Goal: Transaction & Acquisition: Purchase product/service

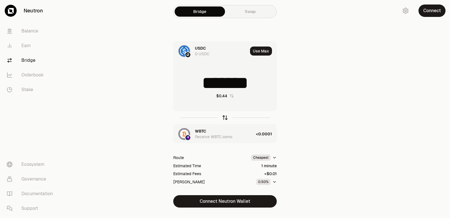
click at [224, 117] on icon "button" at bounding box center [226, 117] width 4 height 2
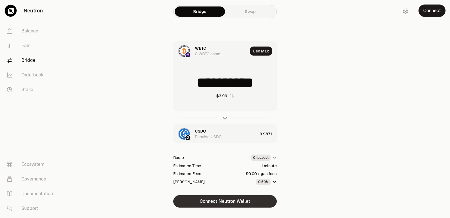
click at [239, 200] on button "Connect Neutron Wallet" at bounding box center [225, 201] width 104 height 12
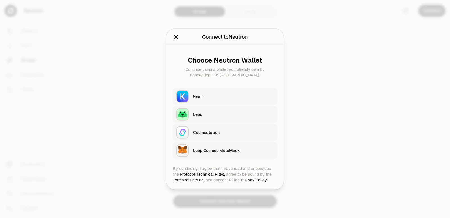
click at [198, 93] on div "Keplr" at bounding box center [233, 96] width 81 height 8
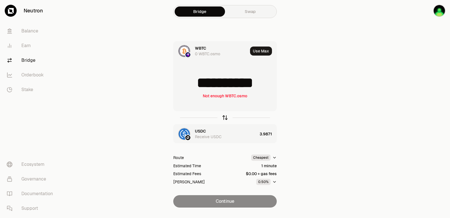
click at [225, 117] on icon "button" at bounding box center [225, 117] width 6 height 6
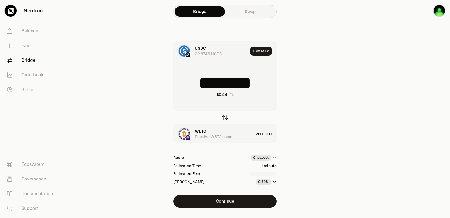
click at [225, 117] on icon "button" at bounding box center [225, 118] width 0 height 4
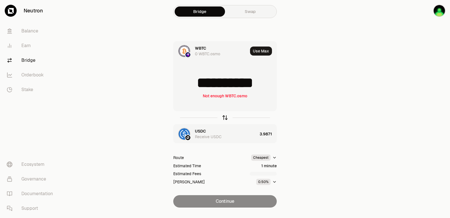
click at [225, 117] on icon "button" at bounding box center [225, 118] width 0 height 4
type input "********"
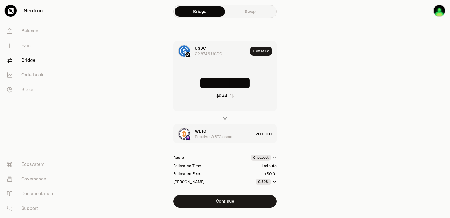
click at [208, 131] on div "WBTC Receive WBTC.osmo" at bounding box center [224, 133] width 59 height 11
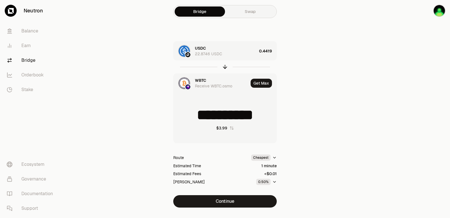
click at [202, 80] on div "WBTC" at bounding box center [200, 80] width 11 height 6
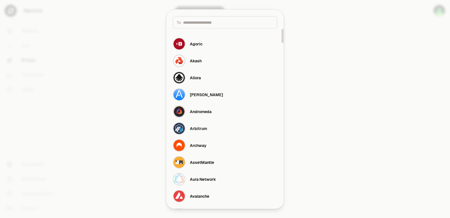
click at [191, 23] on input at bounding box center [228, 22] width 90 height 6
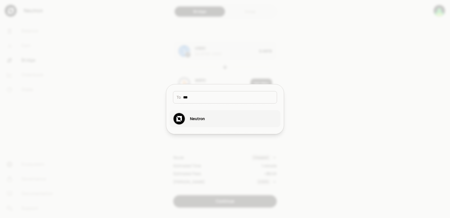
type input "***"
click at [191, 122] on div "Neutron" at bounding box center [189, 118] width 32 height 12
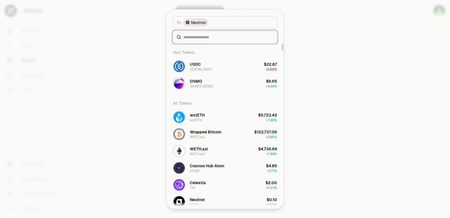
click at [194, 38] on input at bounding box center [229, 37] width 90 height 6
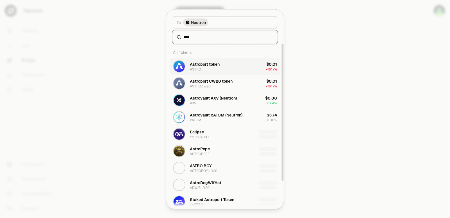
type input "****"
click at [208, 66] on div "Astroport token" at bounding box center [205, 64] width 30 height 6
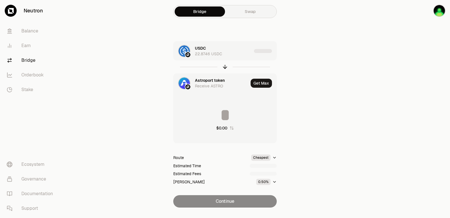
type input "*********"
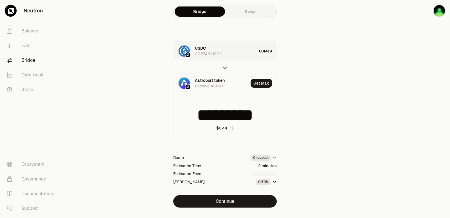
click at [247, 49] on div "USDC 22.8746 USDC" at bounding box center [226, 50] width 62 height 11
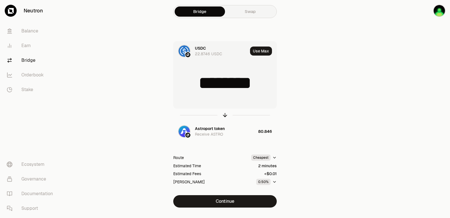
click at [247, 49] on div "USDC 22.8746 USDC" at bounding box center [221, 50] width 53 height 11
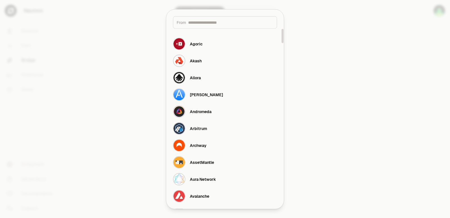
click at [360, 72] on div at bounding box center [225, 109] width 450 height 218
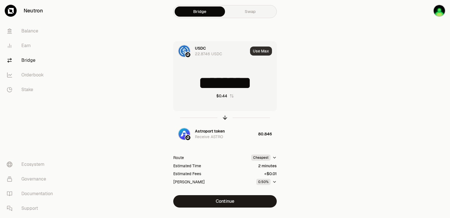
click at [270, 53] on button "Use Max" at bounding box center [261, 50] width 22 height 9
click at [225, 117] on icon "button" at bounding box center [225, 118] width 0 height 4
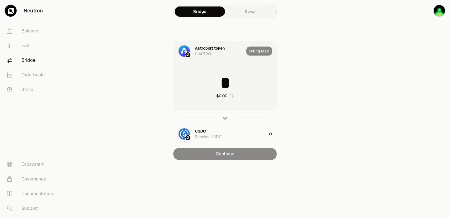
click at [212, 80] on input "*" at bounding box center [225, 82] width 103 height 17
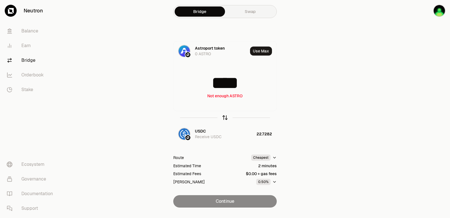
type input "****"
click at [226, 118] on icon "button" at bounding box center [225, 117] width 6 height 6
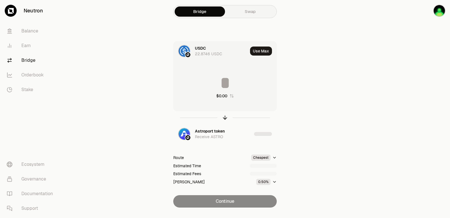
click at [222, 83] on input at bounding box center [225, 82] width 103 height 17
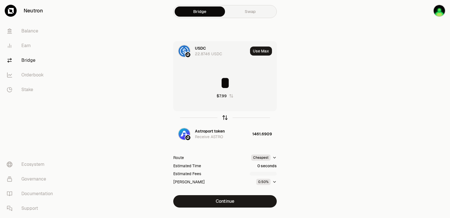
click at [225, 119] on icon "button" at bounding box center [225, 117] width 6 height 6
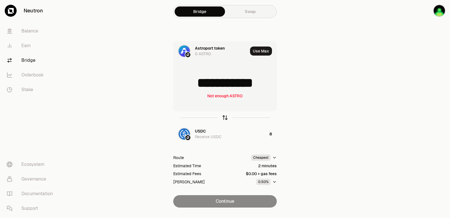
click at [226, 117] on icon "button" at bounding box center [225, 117] width 6 height 6
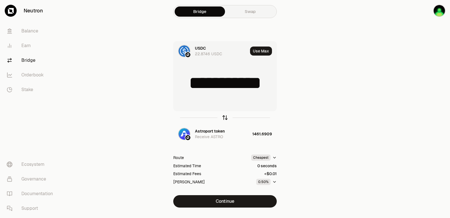
type input "*"
click at [238, 87] on input "*" at bounding box center [225, 82] width 103 height 17
click at [222, 117] on icon "button" at bounding box center [225, 117] width 6 height 6
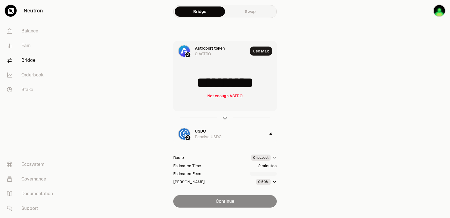
scroll to position [1, 0]
drag, startPoint x: 269, startPoint y: 84, endPoint x: 204, endPoint y: 86, distance: 64.8
click at [204, 86] on input "**********" at bounding box center [225, 82] width 103 height 17
click at [223, 115] on icon "button" at bounding box center [225, 117] width 6 height 6
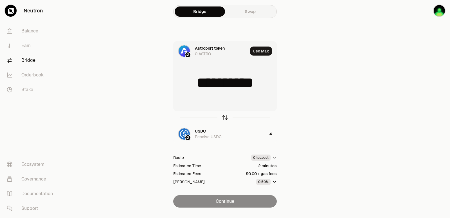
type input "*"
